Goal: Navigation & Orientation: Find specific page/section

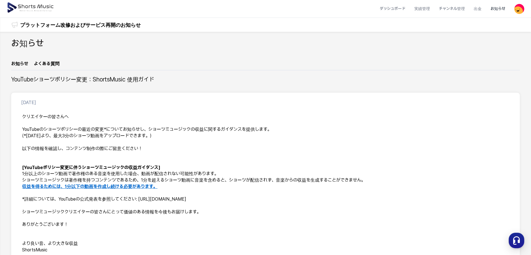
click at [42, 10] on img at bounding box center [31, 8] width 48 height 16
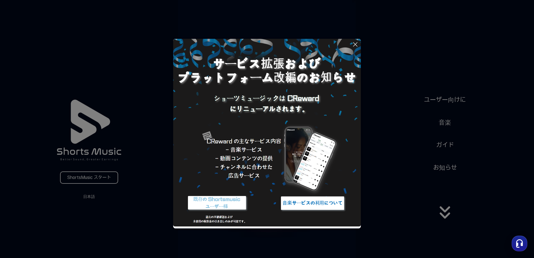
click at [438, 100] on button at bounding box center [267, 129] width 534 height 258
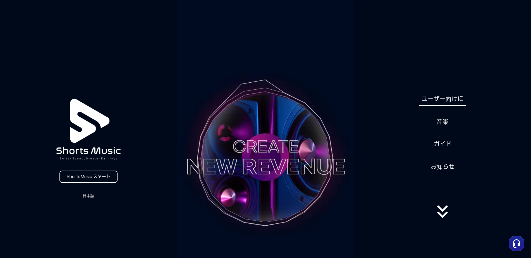
click at [442, 96] on link "ユーザー向けに" at bounding box center [443, 99] width 46 height 14
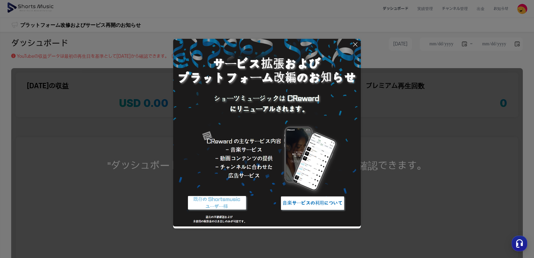
click at [305, 206] on img at bounding box center [313, 203] width 70 height 21
click at [354, 44] on icon at bounding box center [355, 44] width 4 height 4
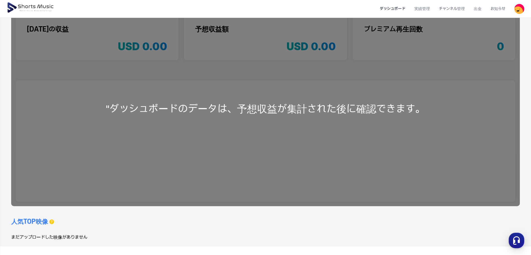
scroll to position [2, 0]
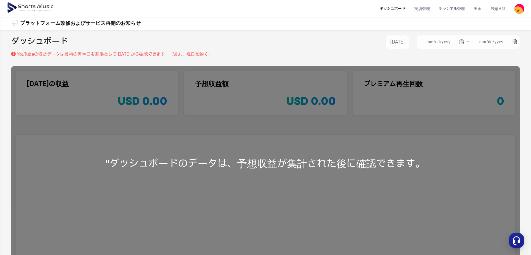
click at [28, 8] on img at bounding box center [31, 8] width 48 height 16
